Goal: Information Seeking & Learning: Learn about a topic

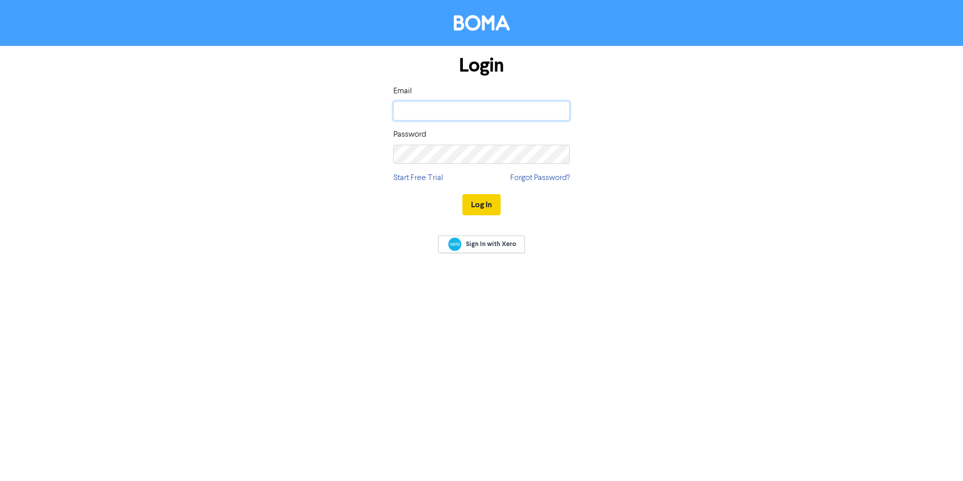
type input "[EMAIL_ADDRESS][DOMAIN_NAME]"
click at [480, 203] on button "Log In" at bounding box center [481, 204] width 38 height 21
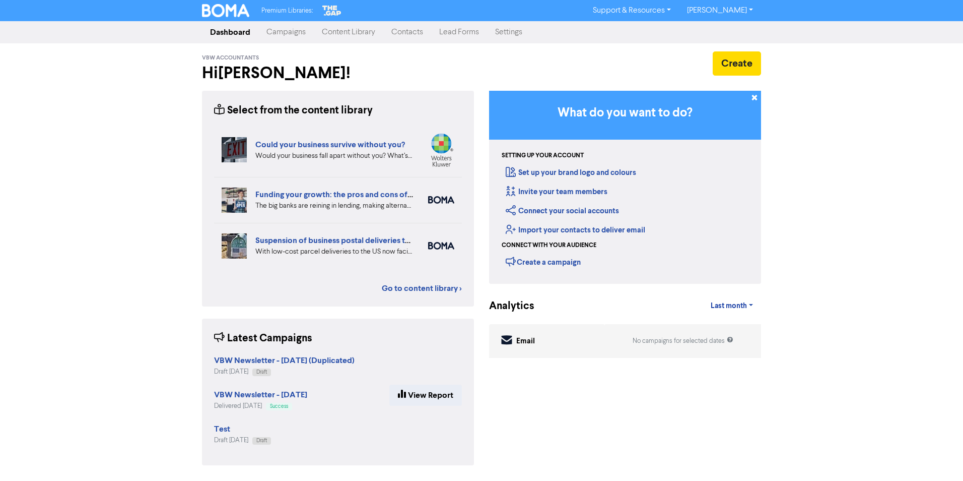
click at [852, 193] on div "Premium Libraries: Support & Resources Video Tutorials FAQ & Guides Marketing E…" at bounding box center [481, 240] width 963 height 481
click at [850, 138] on div "Premium Libraries: Support & Resources Video Tutorials FAQ & Guides Marketing E…" at bounding box center [481, 240] width 963 height 481
click at [755, 96] on icon at bounding box center [755, 99] width 8 height 8
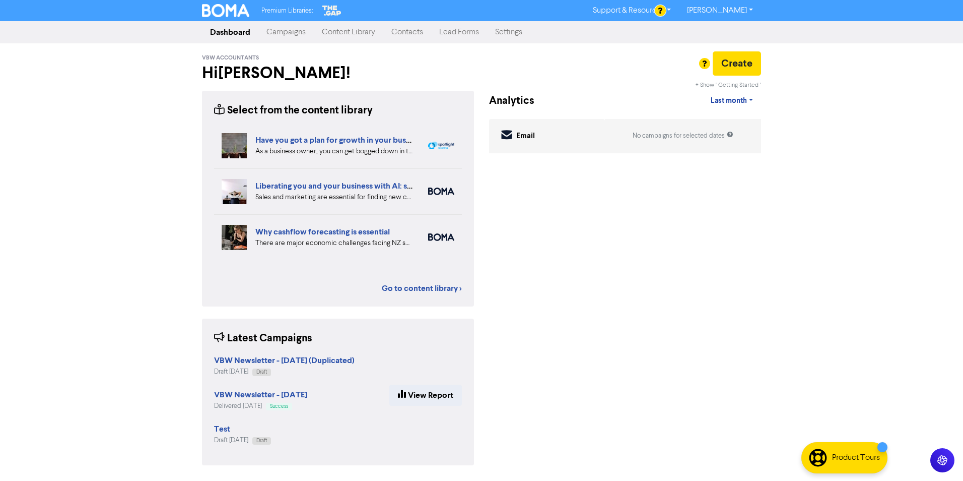
click at [949, 155] on div "Premium Libraries: Support & Resources Video Tutorials FAQ & Guides Marketing E…" at bounding box center [481, 240] width 963 height 481
click at [101, 181] on div "Premium Libraries: Support & Resources Video Tutorials FAQ & Guides Marketing E…" at bounding box center [481, 240] width 963 height 481
click at [89, 293] on div "Premium Libraries: Support & Resources Video Tutorials FAQ & Guides Marketing E…" at bounding box center [481, 240] width 963 height 481
click at [359, 32] on link "Content Library" at bounding box center [349, 32] width 70 height 20
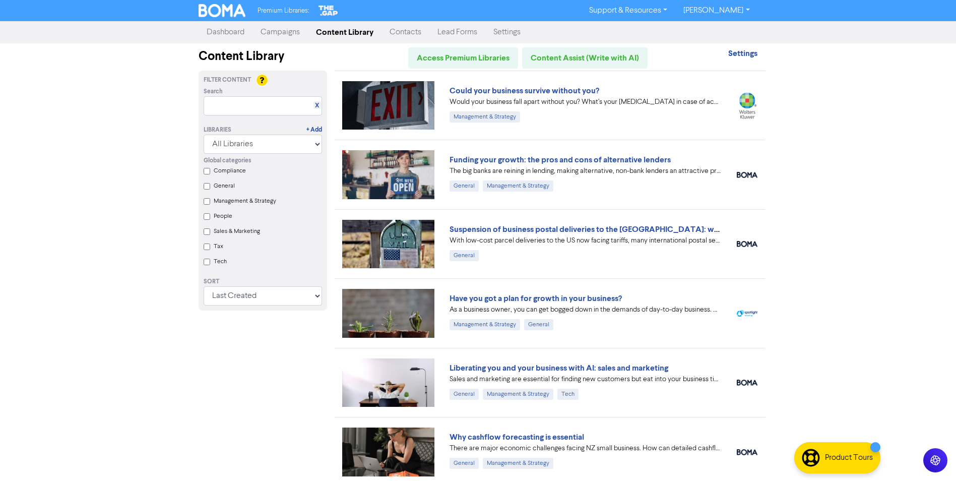
click at [893, 116] on div "Premium Libraries: Support & Resources Video Tutorials FAQ & Guides Marketing E…" at bounding box center [478, 240] width 956 height 481
click at [274, 295] on select "Last Created First Created Title Ascending Title Descending Library Ascending L…" at bounding box center [263, 295] width 118 height 19
click at [204, 290] on select "Last Created First Created Title Ascending Title Descending Library Ascending L…" at bounding box center [263, 295] width 118 height 19
click at [81, 234] on div "Premium Libraries: Support & Resources Video Tutorials FAQ & Guides Marketing E…" at bounding box center [478, 240] width 956 height 481
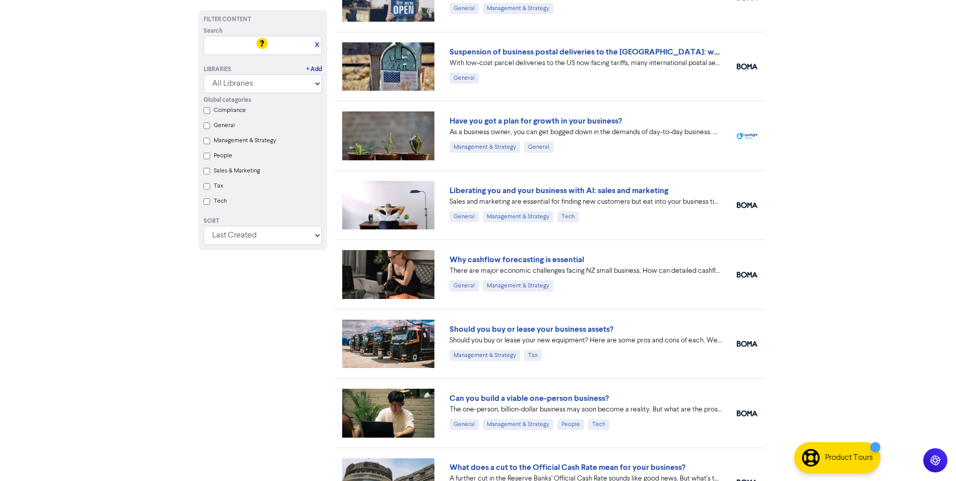
scroll to position [201, 0]
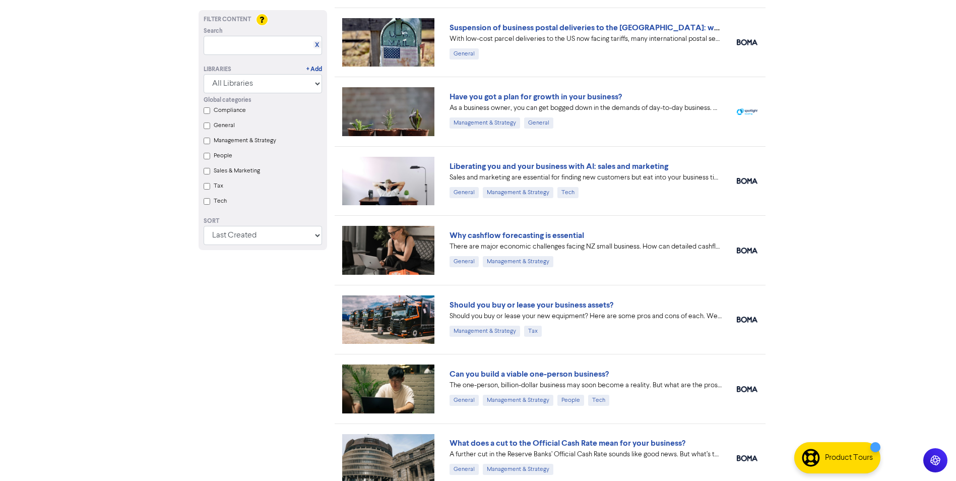
click at [830, 271] on div "Premium Libraries: Support & Resources Video Tutorials FAQ & Guides Marketing E…" at bounding box center [478, 39] width 956 height 481
click at [183, 279] on html "Premium Libraries: Support & Resources Video Tutorials FAQ & Guides Marketing E…" at bounding box center [478, 39] width 956 height 481
click at [141, 279] on html "Premium Libraries: Support & Resources Video Tutorials FAQ & Guides Marketing E…" at bounding box center [478, 39] width 956 height 481
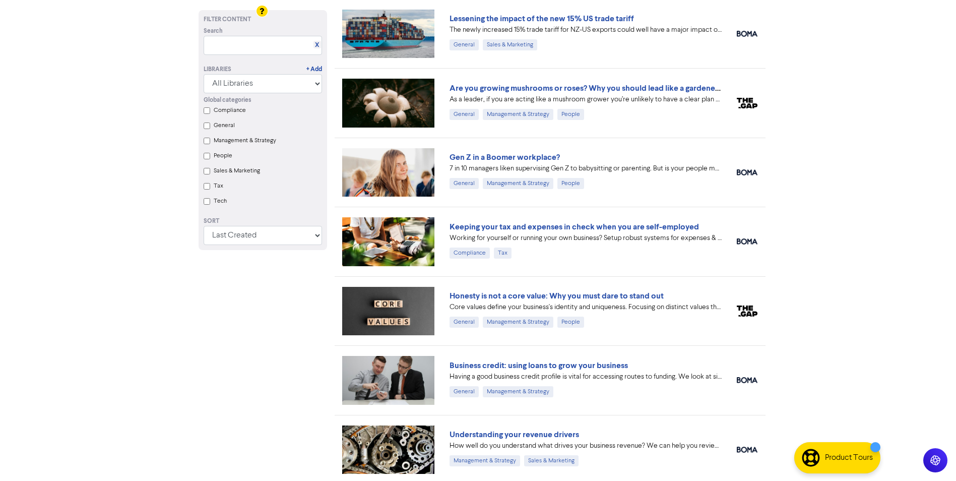
scroll to position [975, 0]
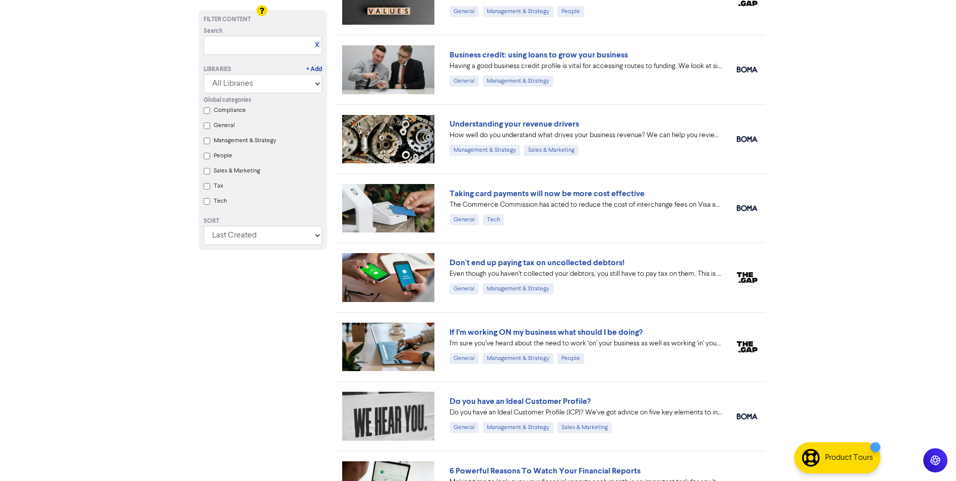
scroll to position [1075, 0]
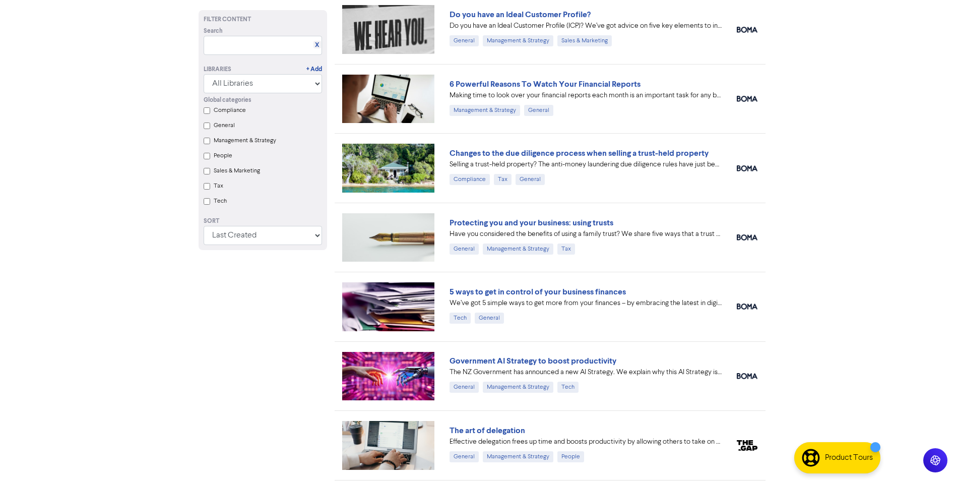
scroll to position [1403, 0]
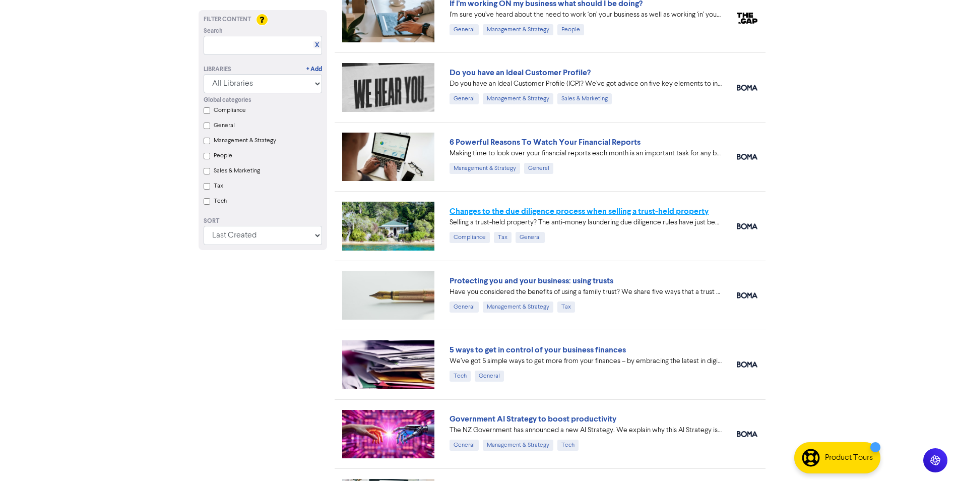
click at [655, 212] on link "Changes to the due diligence process when selling a trust-held property" at bounding box center [578, 211] width 259 height 10
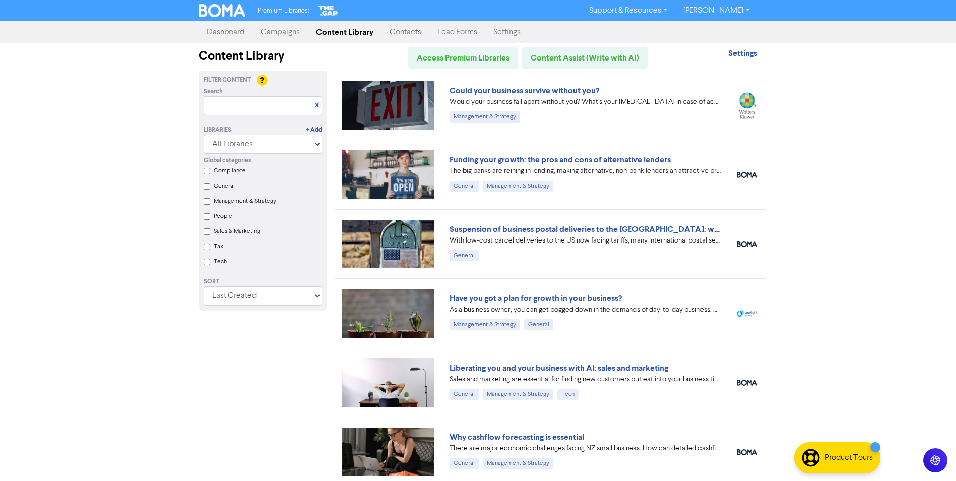
click at [206, 203] on Strategy "Management & Strategy" at bounding box center [207, 201] width 7 height 7
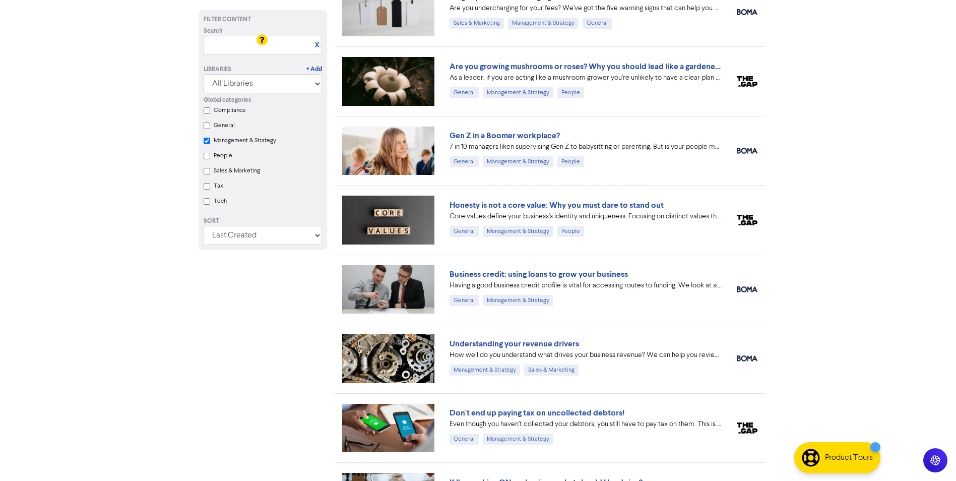
scroll to position [705, 0]
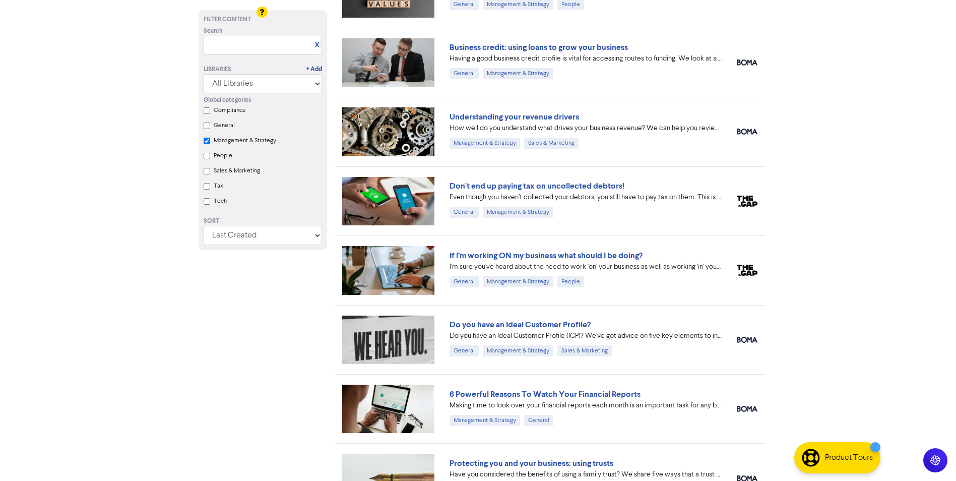
scroll to position [521, 0]
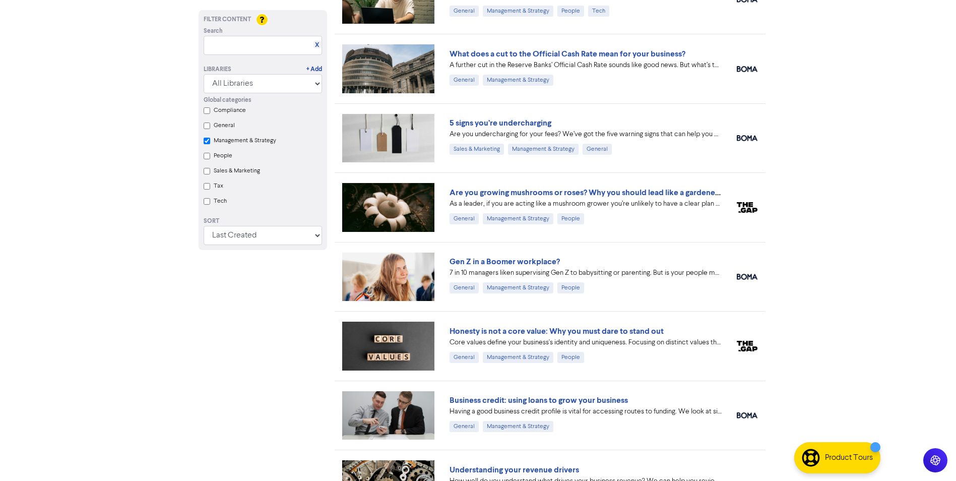
click at [206, 141] on Strategy "Management & Strategy" at bounding box center [207, 141] width 7 height 7
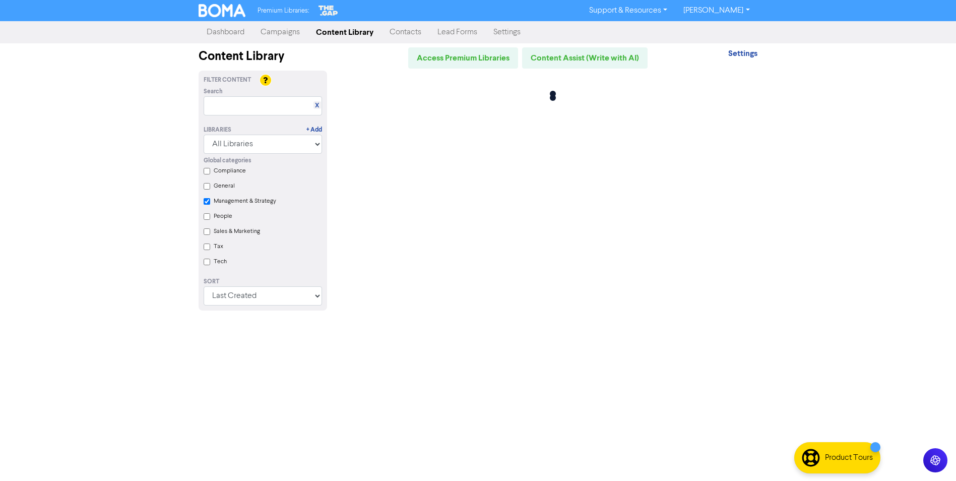
scroll to position [0, 0]
checkbox Strategy "false"
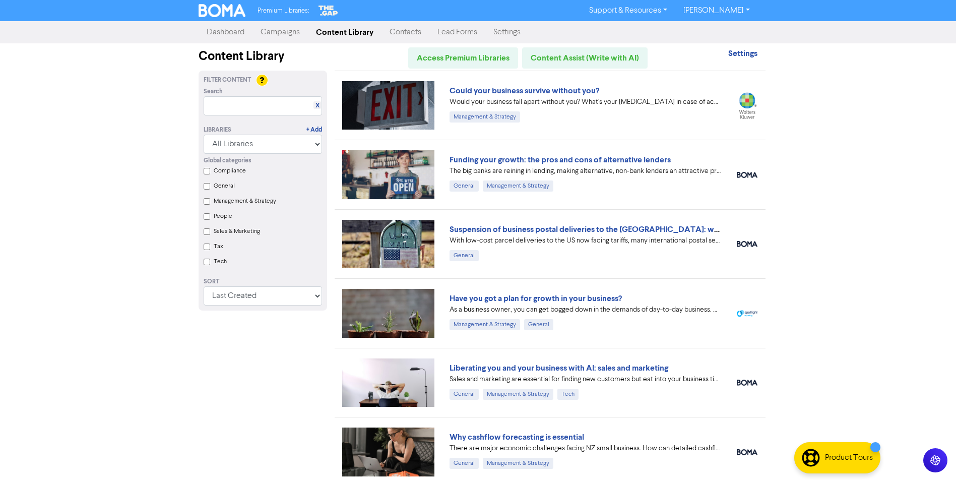
click at [170, 315] on div "Premium Libraries: Support & Resources Video Tutorials FAQ & Guides Marketing E…" at bounding box center [478, 240] width 956 height 481
click at [264, 144] on select "All Libraries BOMA Other Partners The Gap Xero" at bounding box center [263, 144] width 118 height 19
click at [270, 374] on div "Filter Content Search X Libraries + Add All Libraries BOMA Other Partners The G…" at bounding box center [263, 417] width 144 height 693
click at [408, 31] on link "Contacts" at bounding box center [405, 32] width 48 height 20
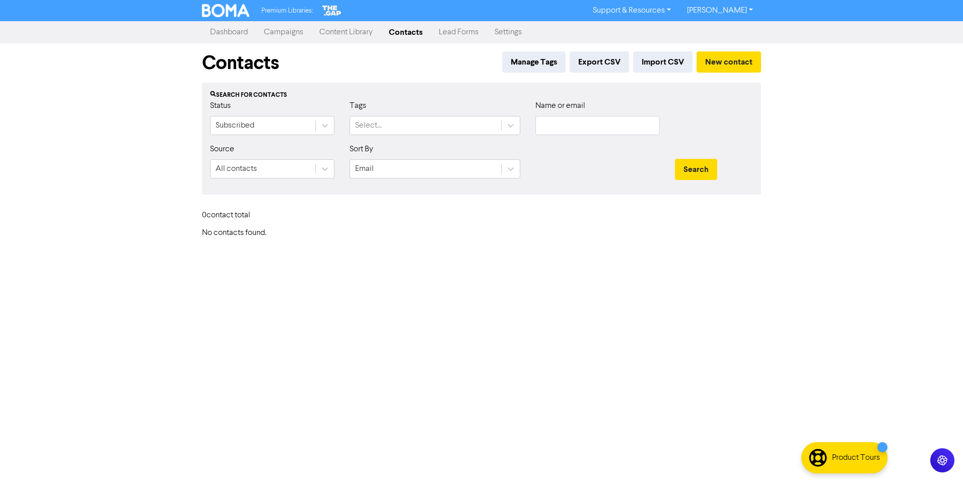
click at [456, 27] on link "Lead Forms" at bounding box center [459, 32] width 56 height 20
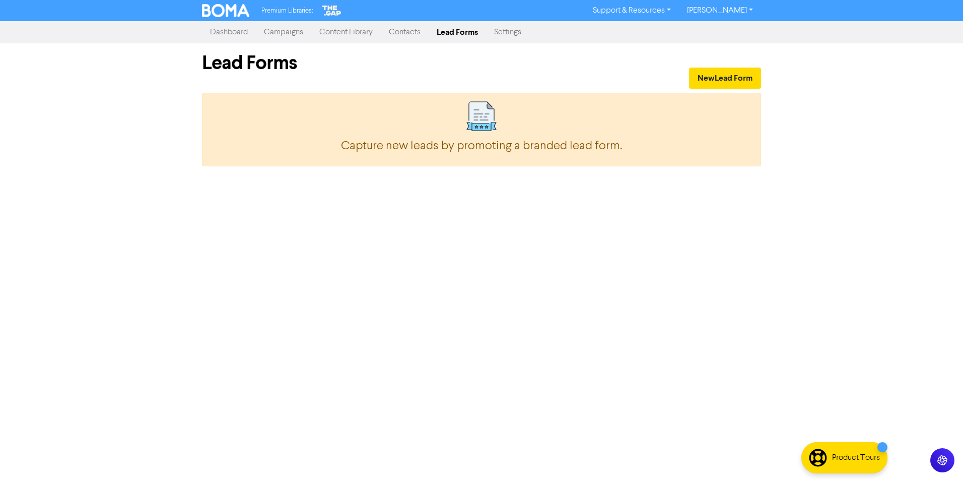
click at [283, 29] on link "Campaigns" at bounding box center [283, 32] width 55 height 20
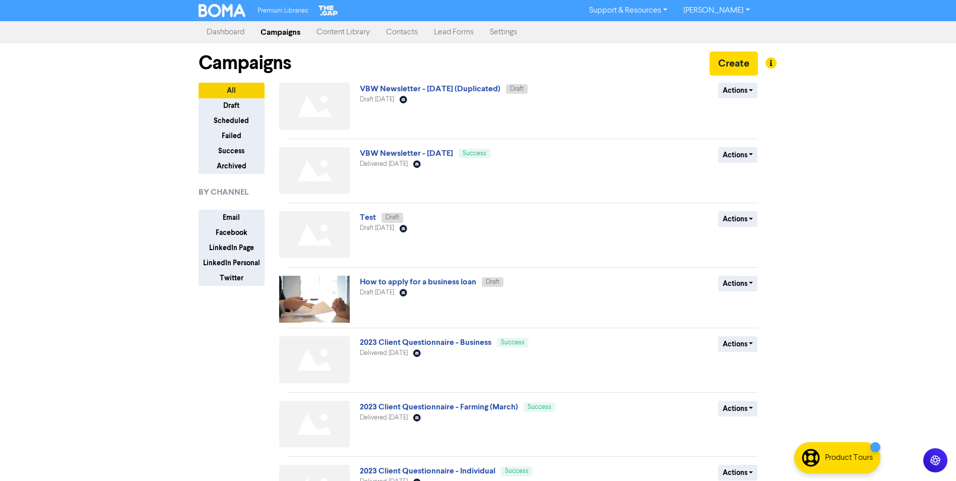
click at [132, 125] on div "Premium Libraries: Support & Resources Video Tutorials FAQ & Guides Marketing E…" at bounding box center [478, 240] width 956 height 481
click at [237, 35] on link "Dashboard" at bounding box center [225, 32] width 54 height 20
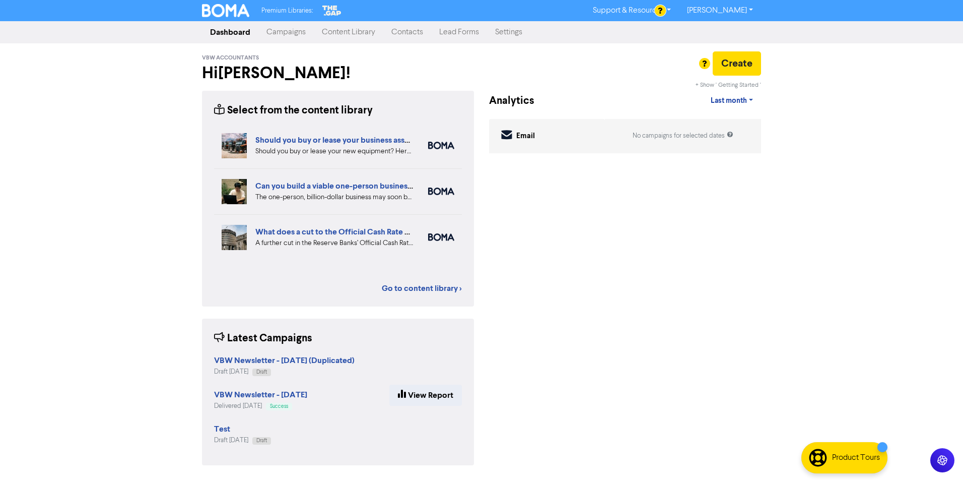
click at [458, 35] on link "Lead Forms" at bounding box center [459, 32] width 56 height 20
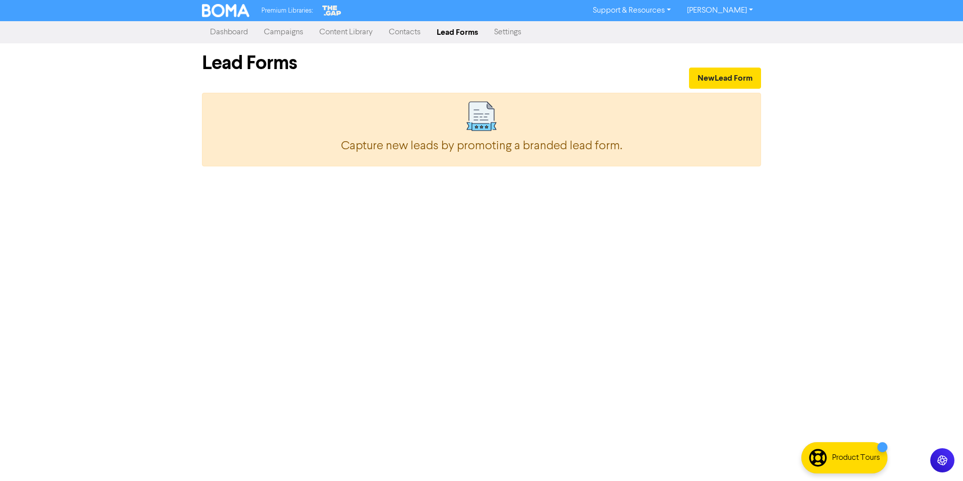
click at [402, 30] on link "Contacts" at bounding box center [405, 32] width 48 height 20
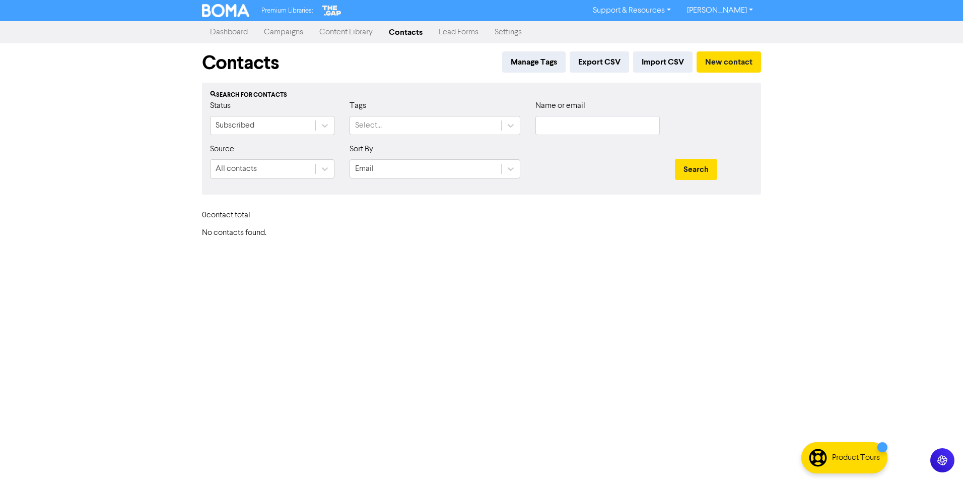
click at [165, 206] on div "Premium Libraries: Support & Resources Video Tutorials FAQ & Guides Marketing E…" at bounding box center [481, 240] width 963 height 481
click at [369, 29] on link "Content Library" at bounding box center [346, 32] width 70 height 20
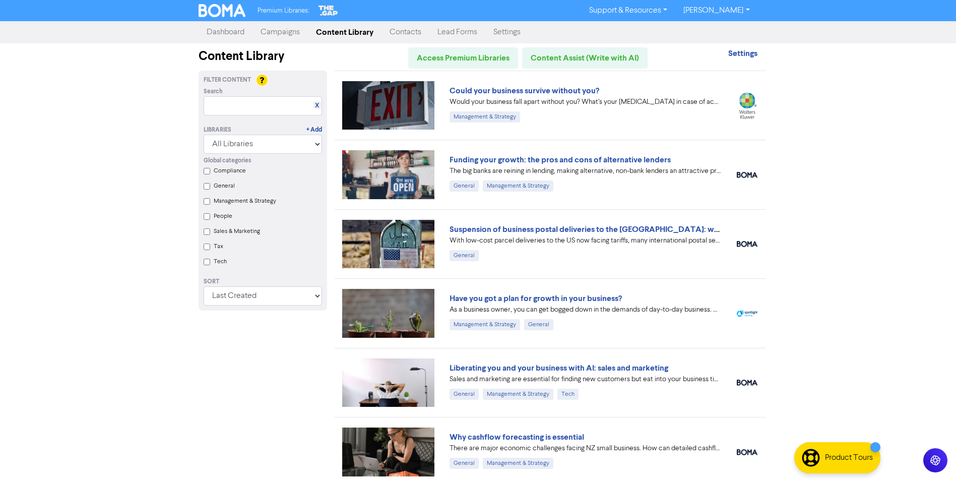
click at [877, 257] on div "Premium Libraries: Support & Resources Video Tutorials FAQ & Guides Marketing E…" at bounding box center [478, 240] width 956 height 481
drag, startPoint x: 92, startPoint y: 230, endPoint x: 154, endPoint y: 135, distance: 113.7
click at [92, 230] on div "Premium Libraries: Support & Resources Video Tutorials FAQ & Guides Marketing E…" at bounding box center [478, 240] width 956 height 481
click at [860, 139] on div "Premium Libraries: Support & Resources Video Tutorials FAQ & Guides Marketing E…" at bounding box center [478, 240] width 956 height 481
drag, startPoint x: 313, startPoint y: 460, endPoint x: 306, endPoint y: 478, distance: 19.2
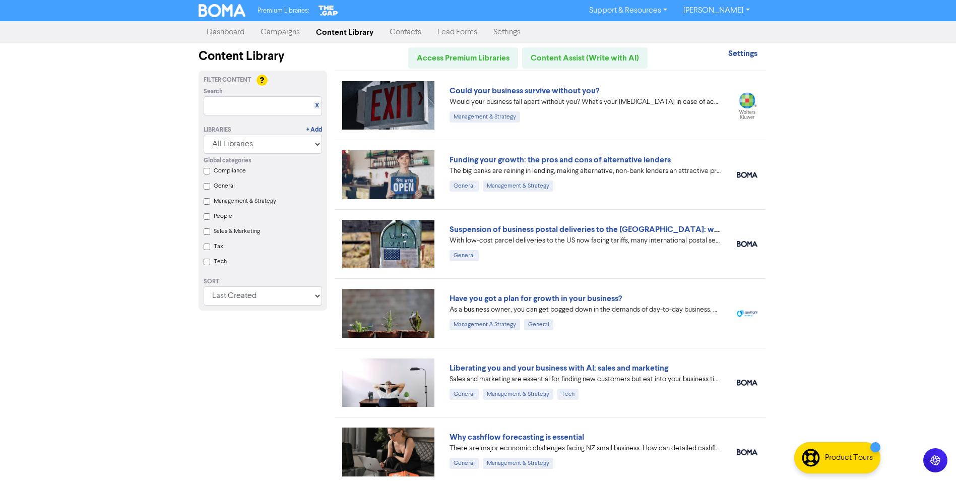
click at [313, 460] on div "Filter Content Search X Libraries + Add All Libraries BOMA Other Partners The G…" at bounding box center [263, 417] width 144 height 693
click at [912, 104] on div "Premium Libraries: Support & Resources Video Tutorials FAQ & Guides Marketing E…" at bounding box center [478, 240] width 956 height 481
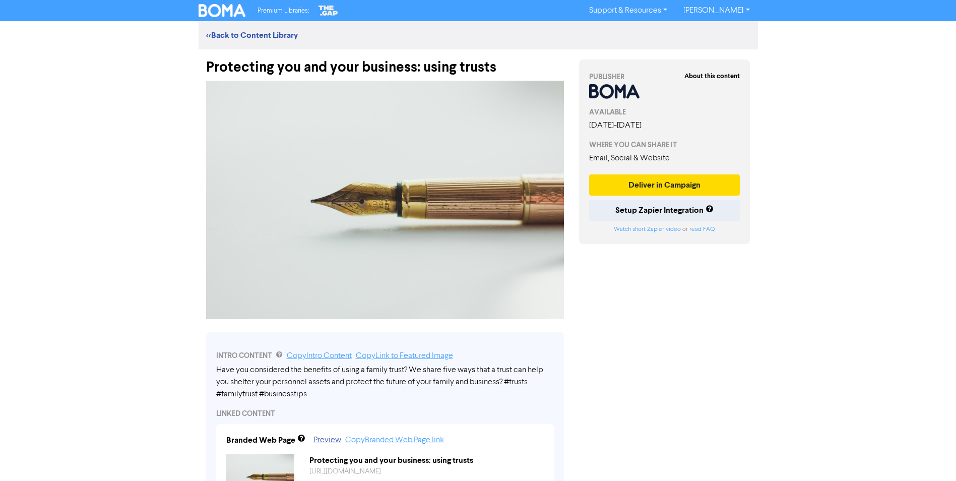
click at [148, 170] on div "Premium Libraries: Support & Resources Video Tutorials FAQ & Guides Marketing E…" at bounding box center [478, 240] width 956 height 481
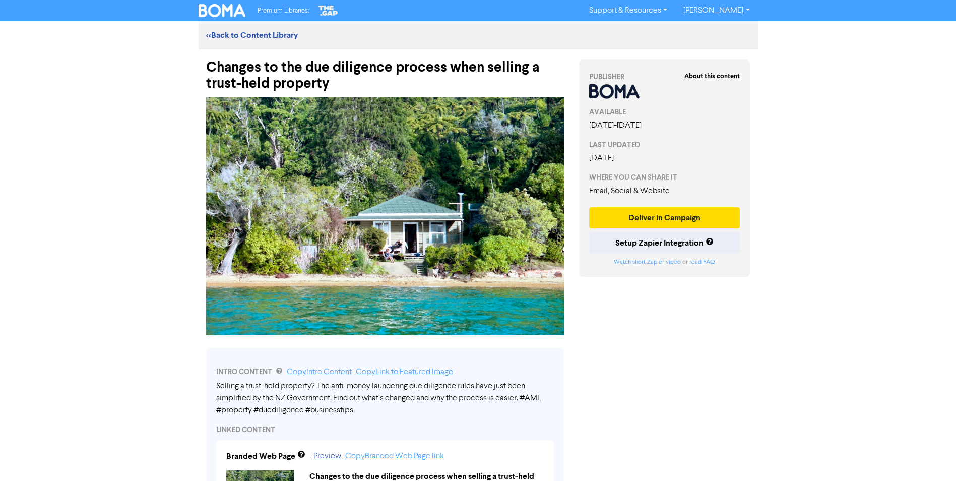
click at [79, 315] on div "Premium Libraries: Support & Resources Video Tutorials FAQ & Guides Marketing E…" at bounding box center [478, 240] width 956 height 481
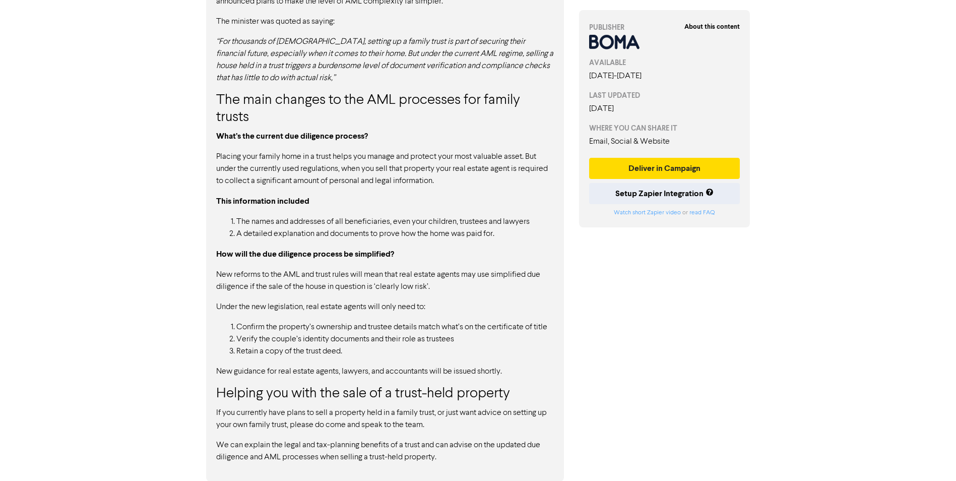
scroll to position [664, 0]
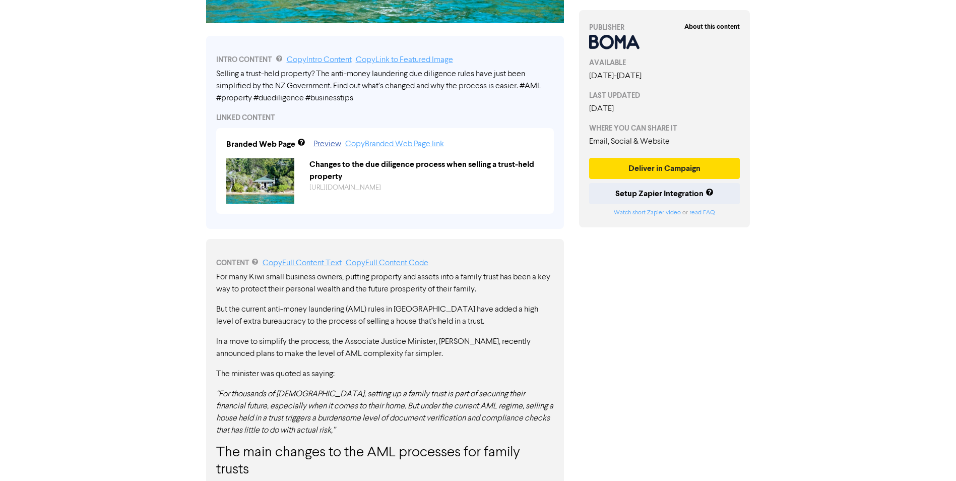
scroll to position [0, 0]
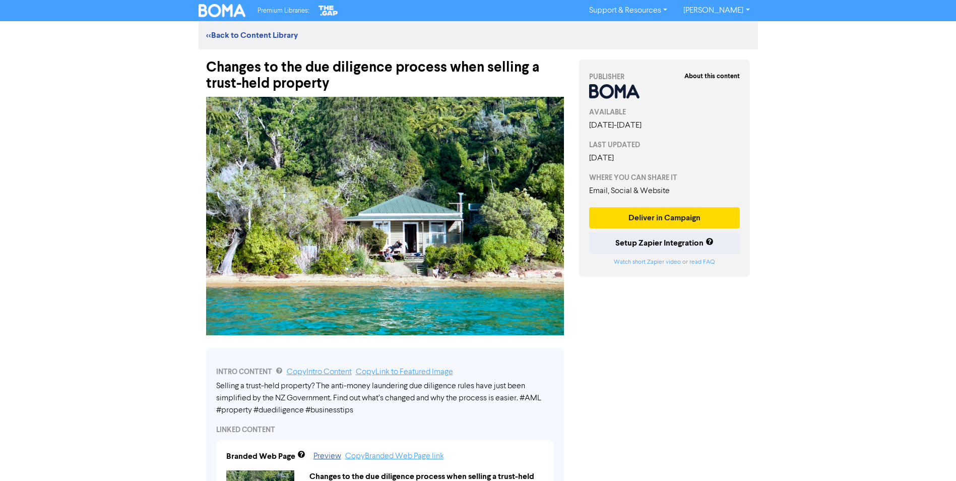
click at [104, 148] on div "Premium Libraries: Support & Resources Video Tutorials FAQ & Guides Marketing E…" at bounding box center [478, 240] width 956 height 481
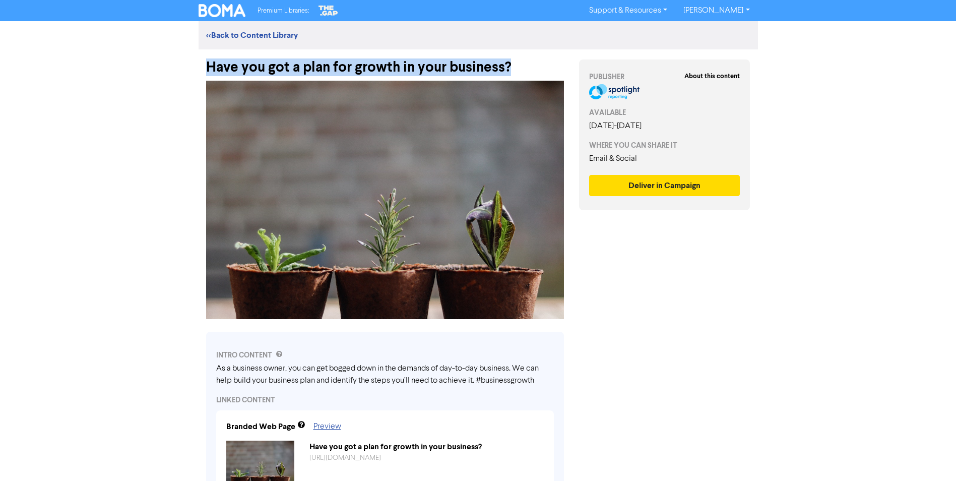
drag, startPoint x: 513, startPoint y: 69, endPoint x: 180, endPoint y: 69, distance: 333.5
click at [180, 69] on div "Premium Libraries: Support & Resources Video Tutorials FAQ & Guides Marketing E…" at bounding box center [478, 240] width 956 height 481
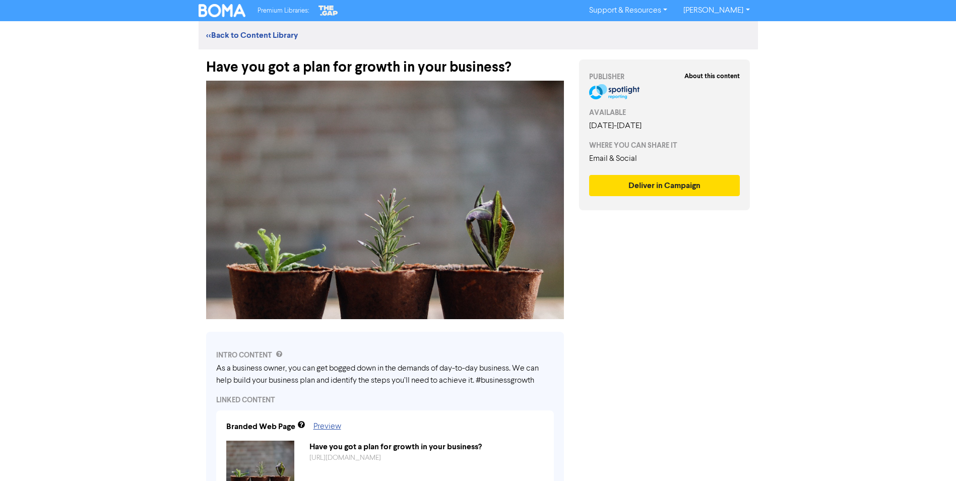
click at [616, 340] on div "About this content PUBLISHER AVAILABLE September 3rd, 2025 - March 27th, 2026 W…" at bounding box center [664, 466] width 186 height 835
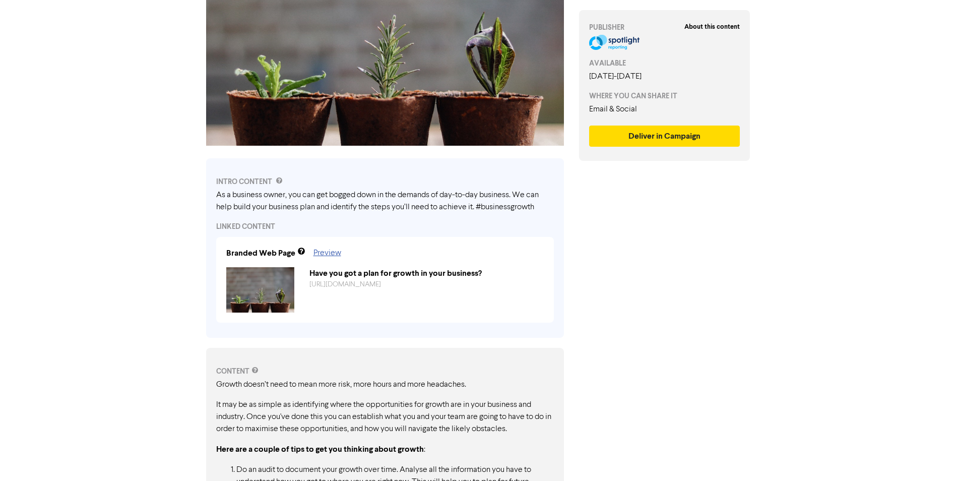
scroll to position [201, 0]
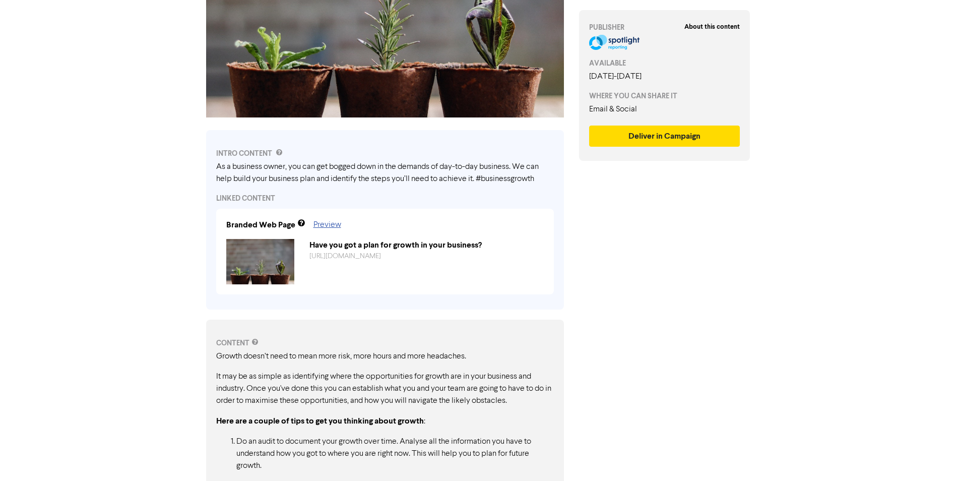
click at [280, 177] on div "As a business owner, you can get bogged down in the demands of day-to-day busin…" at bounding box center [385, 173] width 338 height 24
click at [253, 169] on div "As a business owner, you can get bogged down in the demands of day-to-day busin…" at bounding box center [385, 173] width 338 height 24
drag, startPoint x: 526, startPoint y: 155, endPoint x: 514, endPoint y: 155, distance: 12.6
click at [522, 155] on div "INTRO CONTENT" at bounding box center [385, 153] width 338 height 11
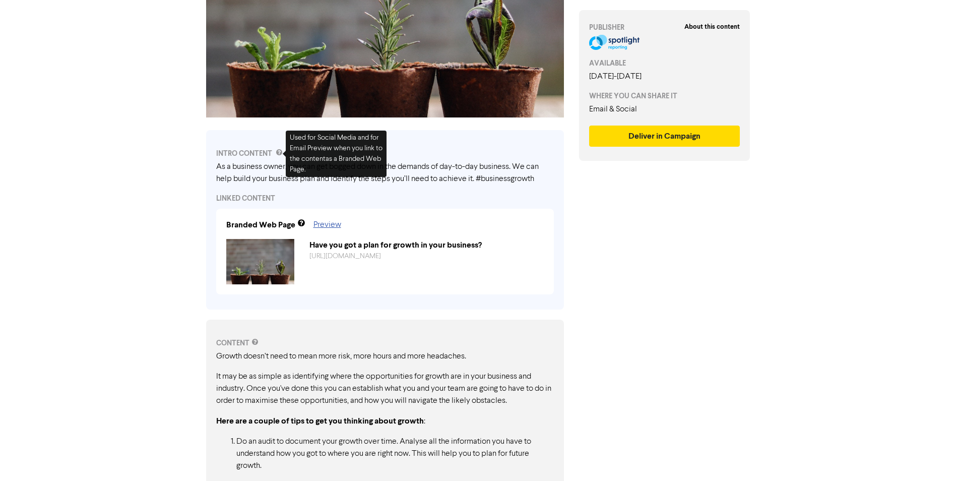
click at [380, 147] on div "Used for Social Media and for Email Preview when you link to the content as a B…" at bounding box center [336, 153] width 101 height 46
